Goal: Transaction & Acquisition: Obtain resource

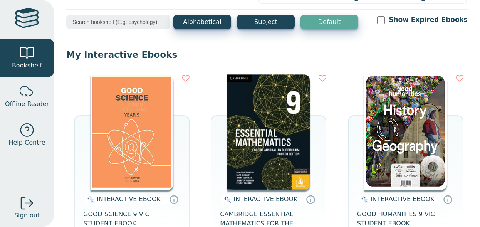
scroll to position [48, 0]
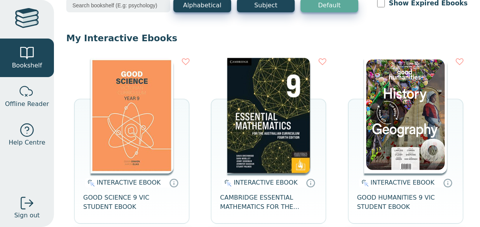
click at [407, 104] on img at bounding box center [405, 116] width 83 height 116
click at [396, 93] on img at bounding box center [405, 116] width 83 height 116
